Goal: Information Seeking & Learning: Learn about a topic

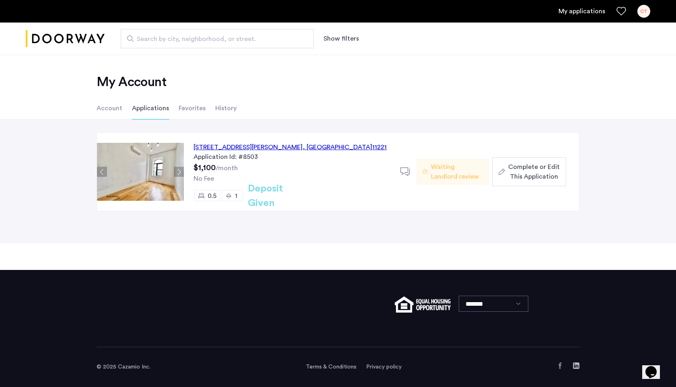
click at [585, 12] on link "My applications" at bounding box center [581, 11] width 47 height 10
click at [231, 145] on div "[STREET_ADDRESS][PERSON_NAME]" at bounding box center [289, 147] width 193 height 10
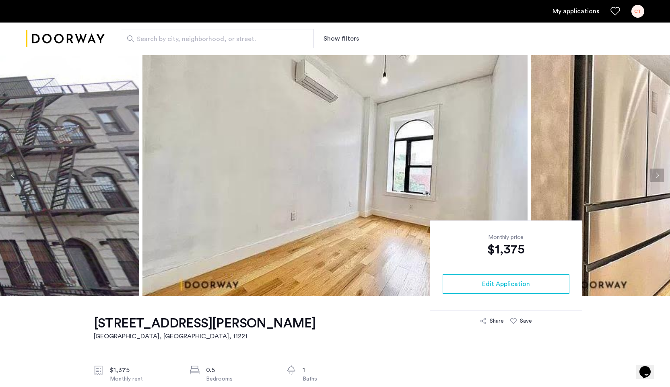
click at [288, 156] on img at bounding box center [334, 175] width 385 height 241
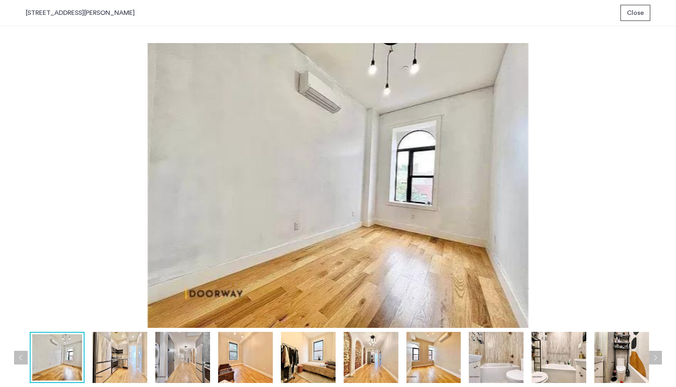
click at [125, 373] on img at bounding box center [120, 357] width 55 height 51
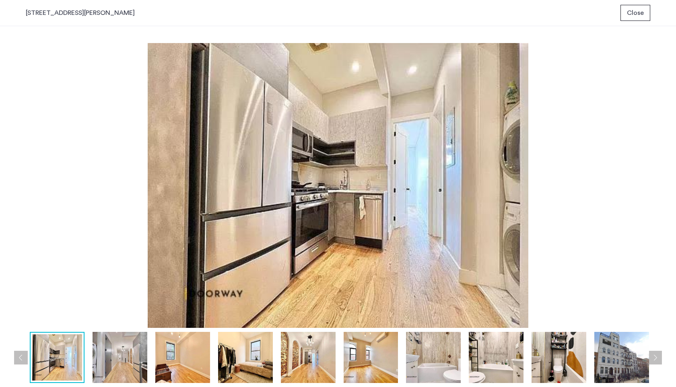
click at [125, 363] on img at bounding box center [120, 357] width 55 height 51
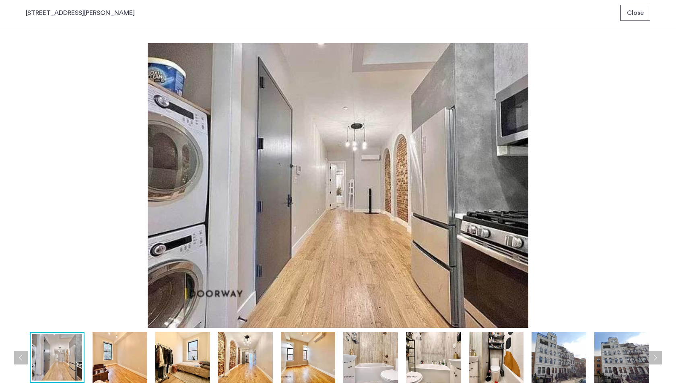
click at [127, 362] on img at bounding box center [120, 357] width 55 height 51
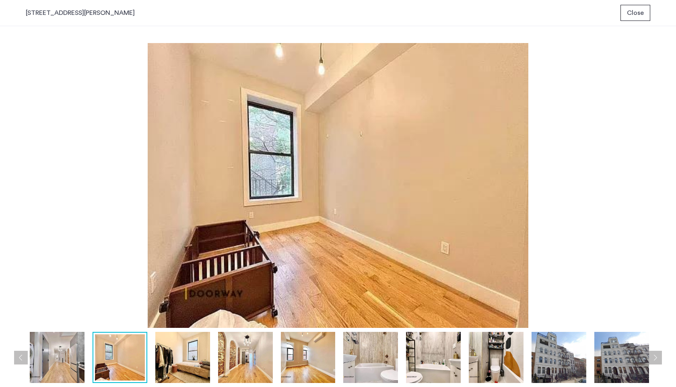
click at [178, 355] on img at bounding box center [182, 357] width 55 height 51
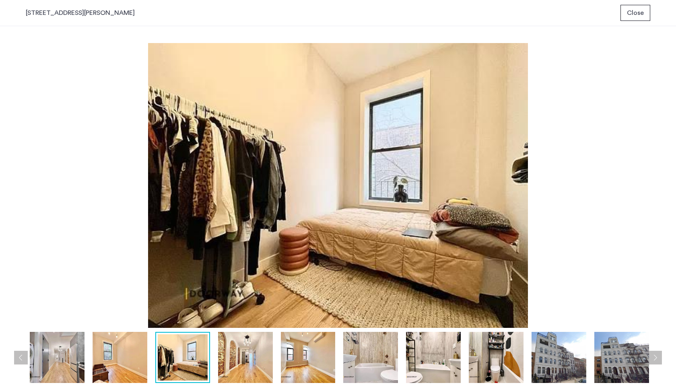
click at [238, 350] on img at bounding box center [245, 357] width 55 height 51
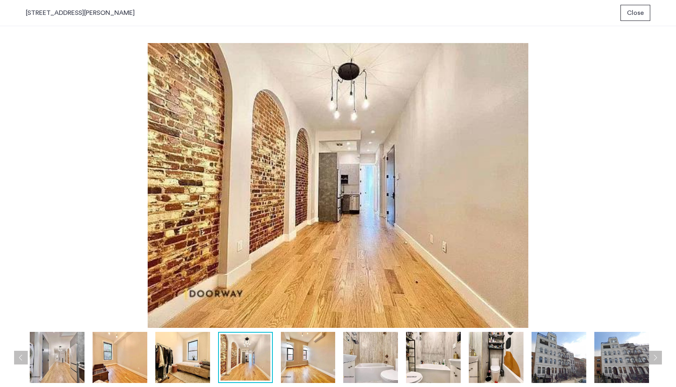
click at [316, 344] on img at bounding box center [308, 357] width 55 height 51
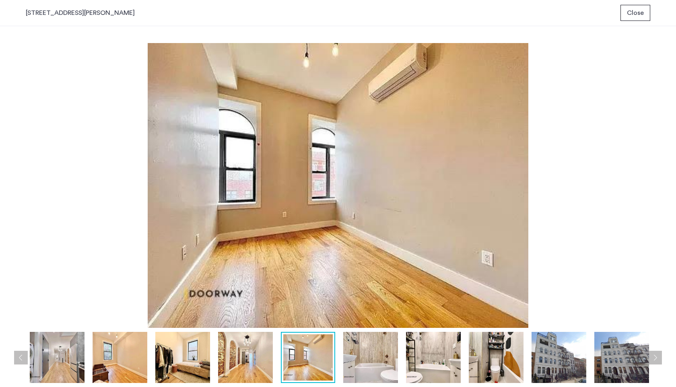
click at [357, 344] on img at bounding box center [370, 357] width 55 height 51
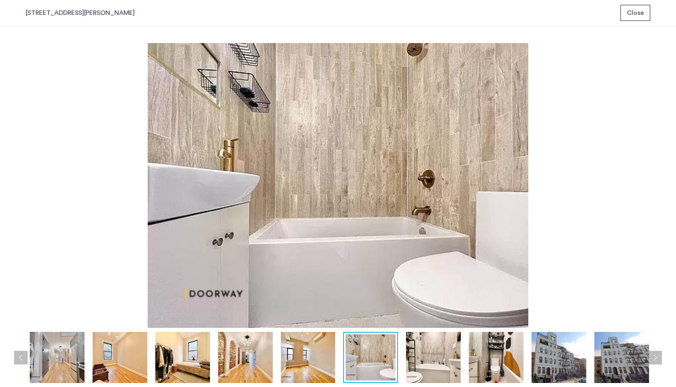
click at [426, 346] on img at bounding box center [433, 357] width 55 height 51
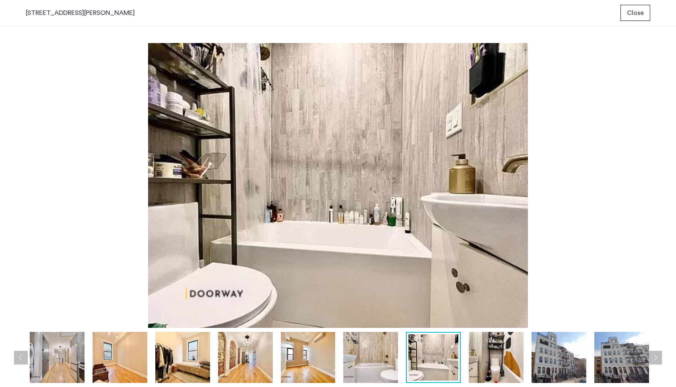
click at [502, 345] on img at bounding box center [496, 357] width 55 height 51
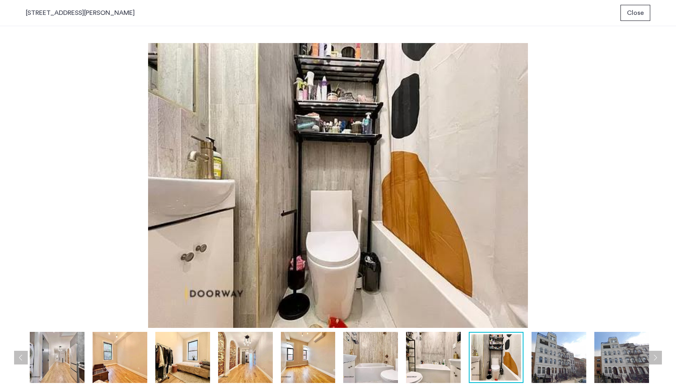
click at [541, 352] on img at bounding box center [558, 357] width 55 height 51
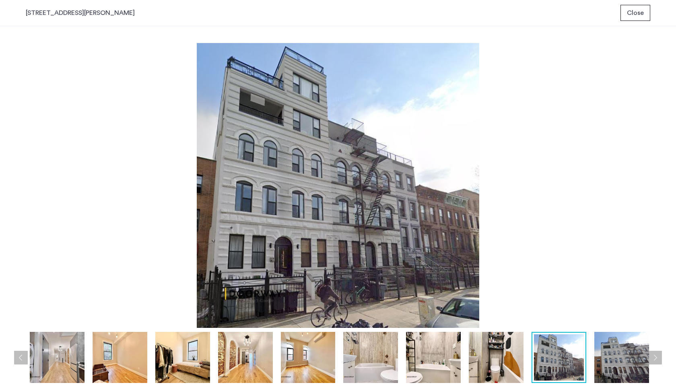
click at [620, 349] on img at bounding box center [621, 357] width 55 height 51
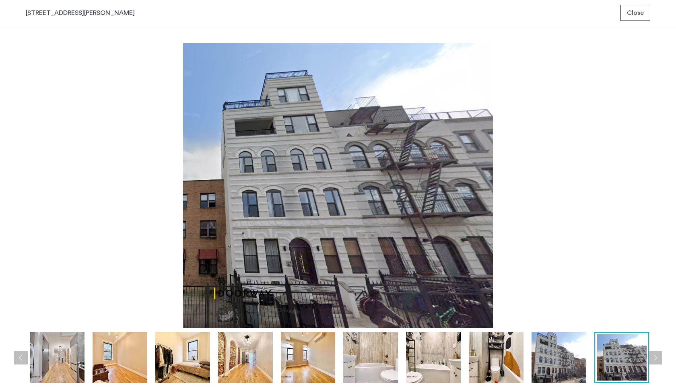
click at [654, 358] on button "Next apartment" at bounding box center [655, 358] width 14 height 14
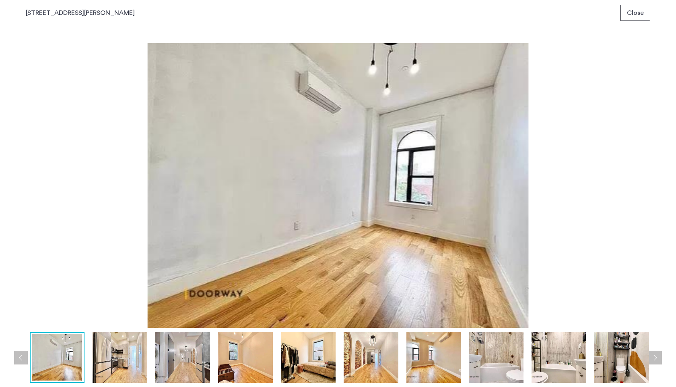
click at [113, 348] on img at bounding box center [120, 357] width 55 height 51
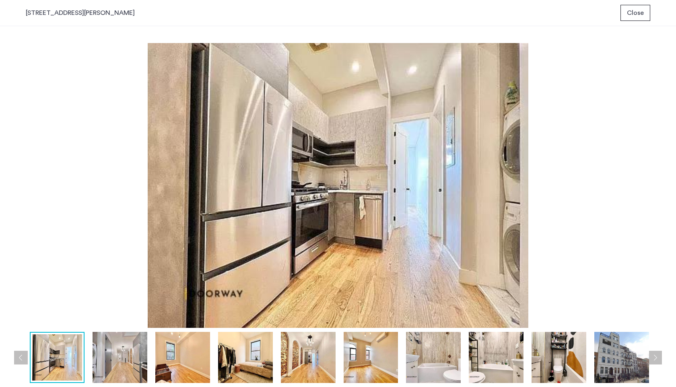
click at [113, 348] on img at bounding box center [120, 357] width 55 height 51
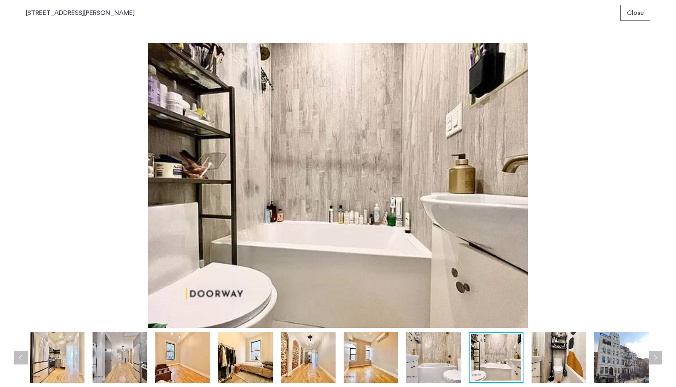
click at [639, 12] on span "Close" at bounding box center [635, 13] width 17 height 10
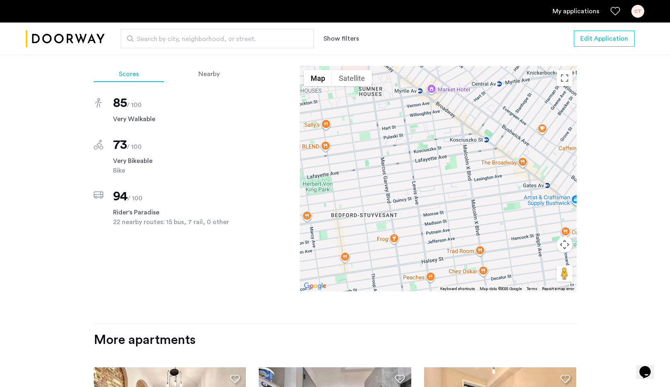
scroll to position [637, 0]
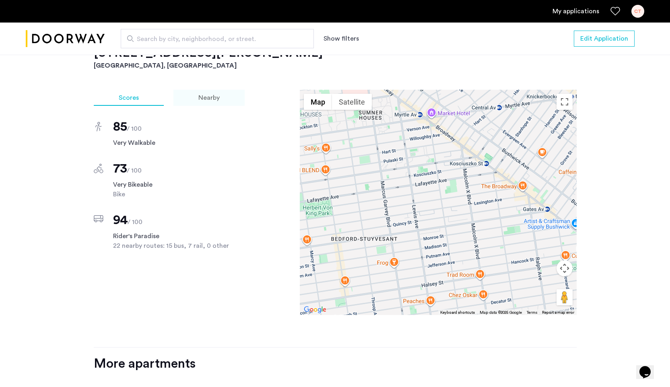
click at [212, 101] on span "Nearby" at bounding box center [208, 98] width 21 height 6
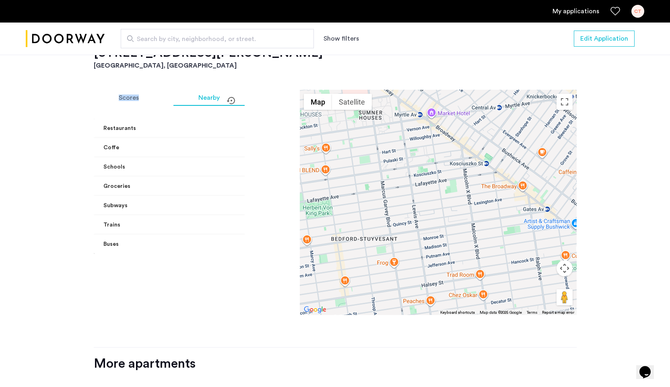
drag, startPoint x: 152, startPoint y: 103, endPoint x: 159, endPoint y: 92, distance: 12.8
click at [157, 92] on div "856 Greene Avenue, Unit 2LBL Brooklyn, NY Scores Nearby Restaurants Greene Mark…" at bounding box center [335, 196] width 483 height 303
click at [222, 191] on mat-panel-title "Groceries" at bounding box center [175, 186] width 144 height 8
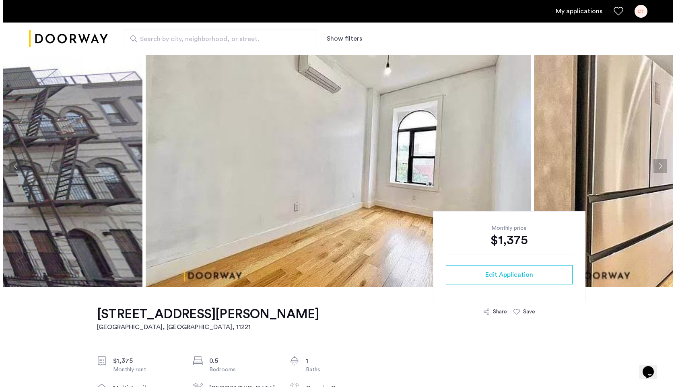
scroll to position [0, 0]
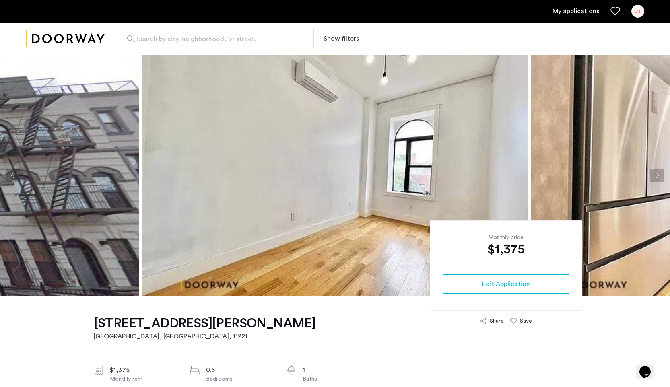
click at [563, 14] on link "My applications" at bounding box center [575, 11] width 47 height 10
